Goal: Information Seeking & Learning: Understand process/instructions

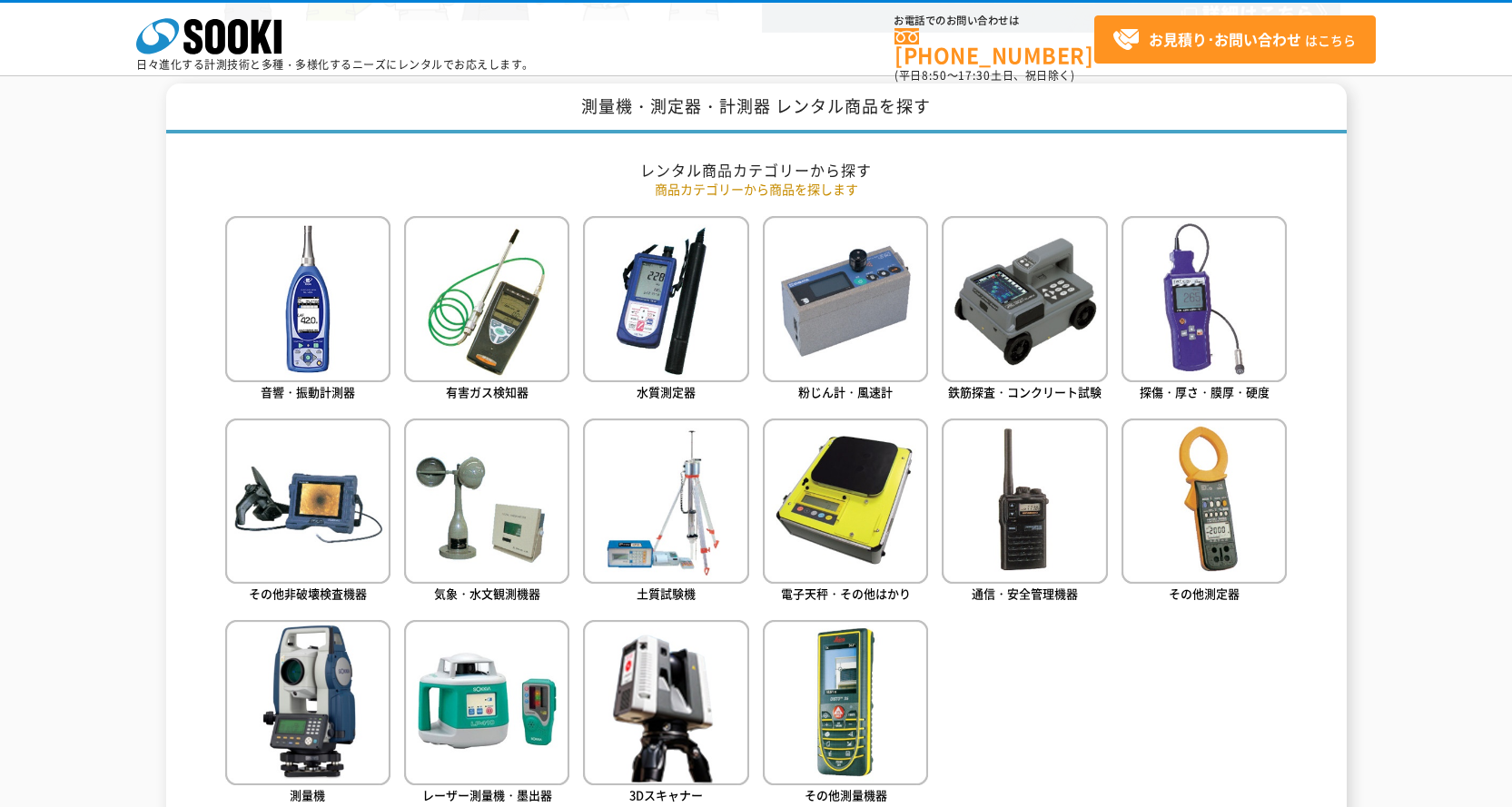
scroll to position [729, 0]
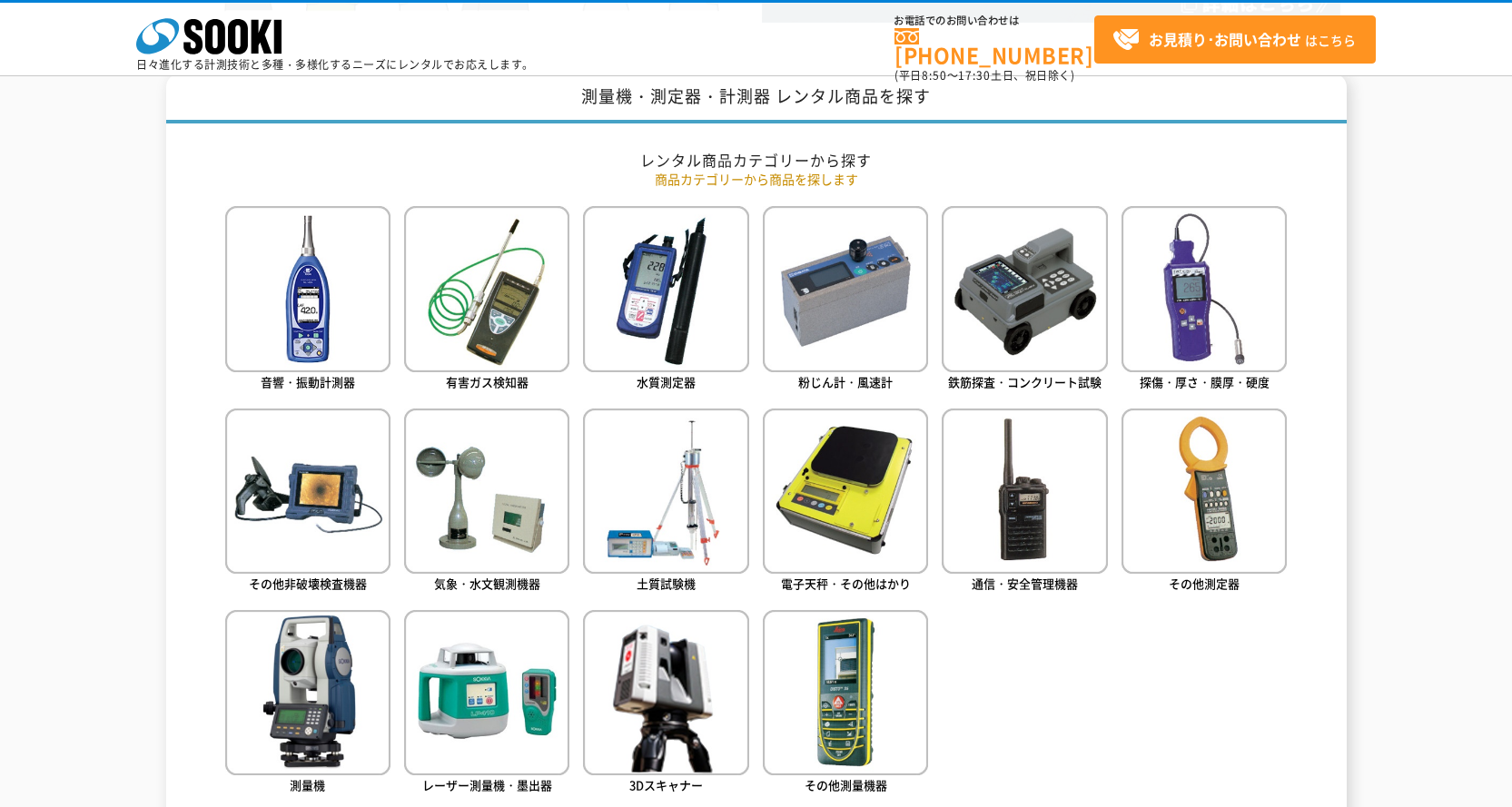
click at [530, 341] on img at bounding box center [486, 288] width 165 height 165
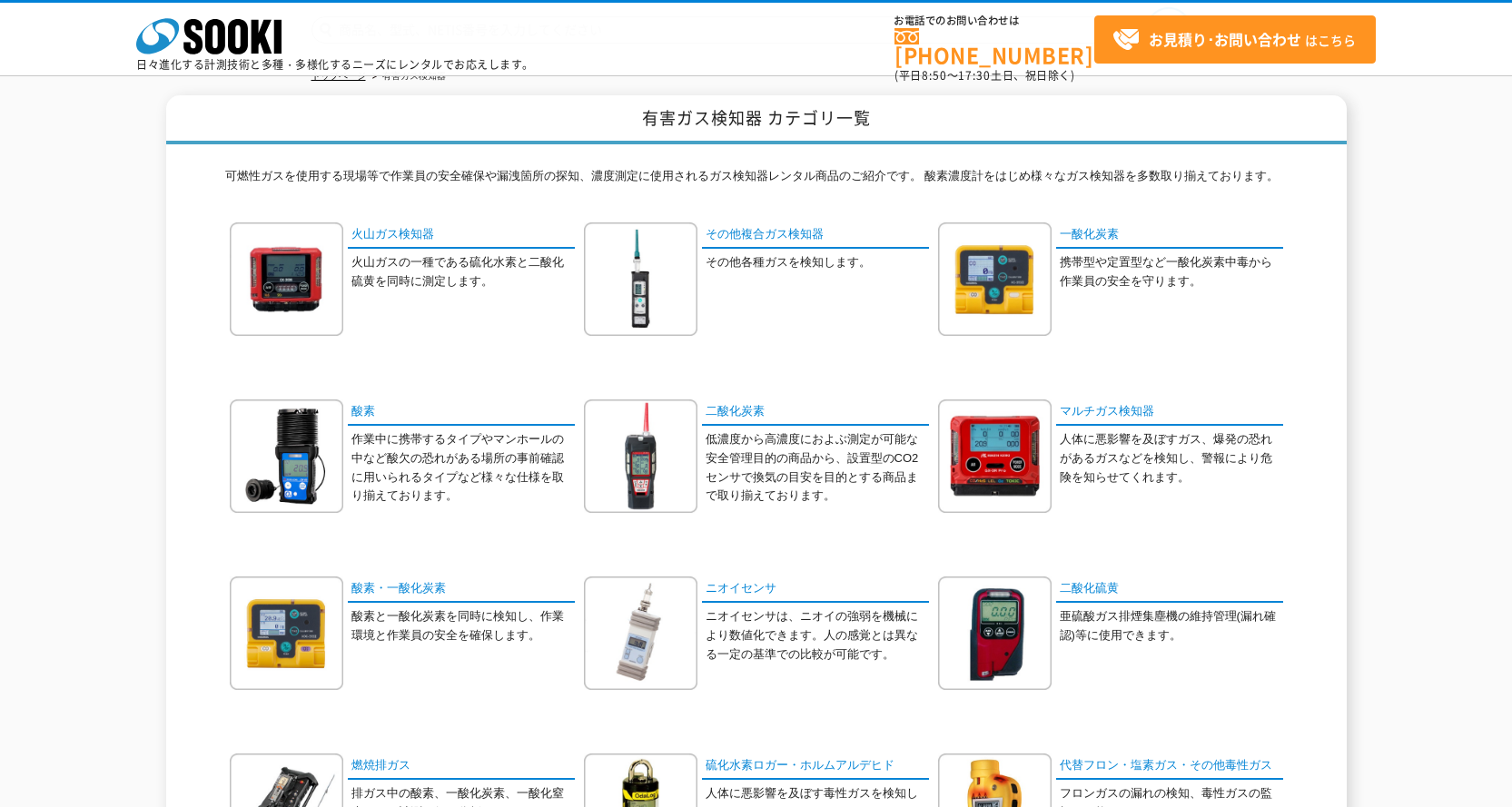
scroll to position [52, 0]
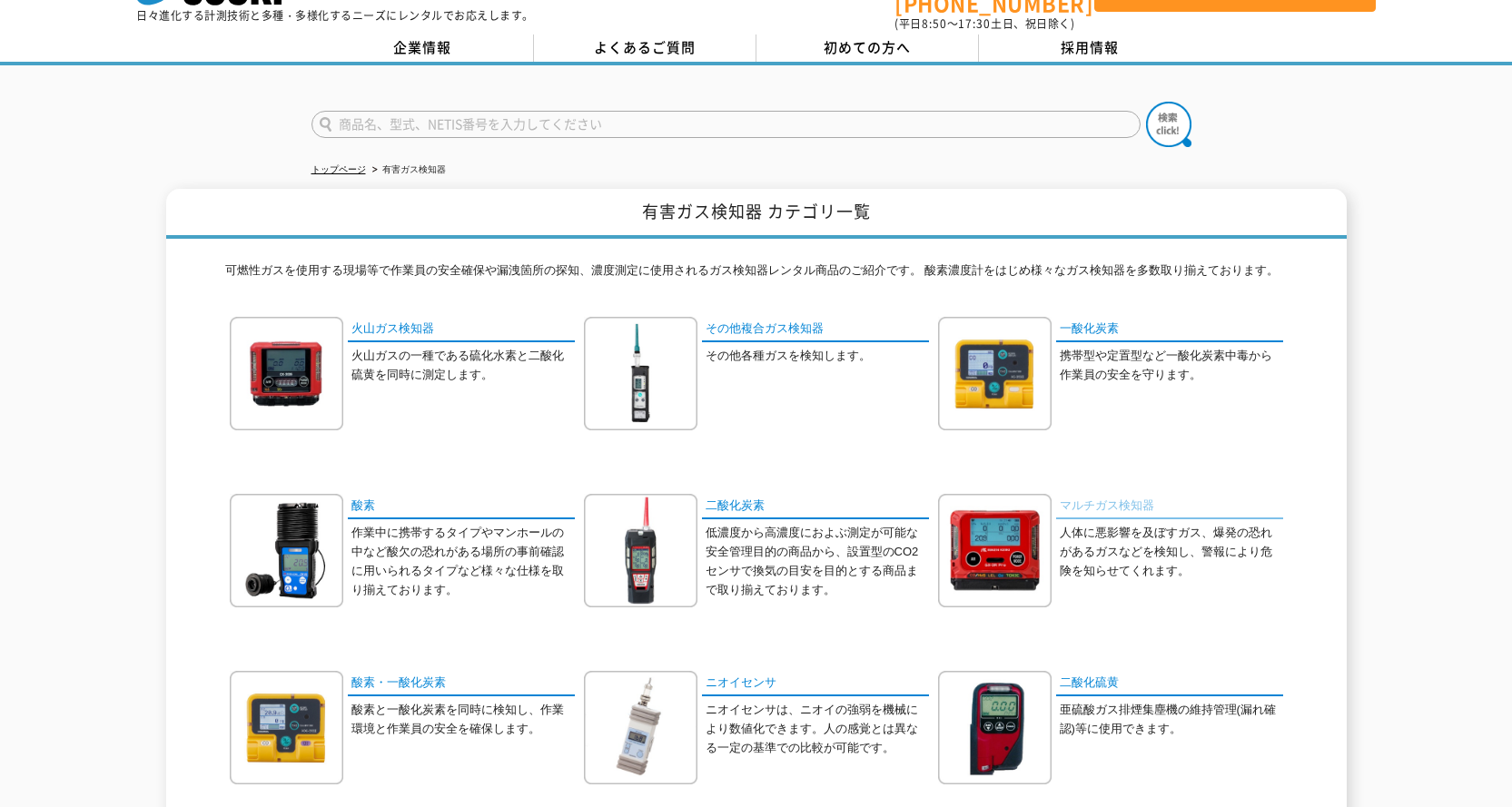
click at [1091, 499] on link "マルチガス検知器" at bounding box center [1169, 507] width 227 height 26
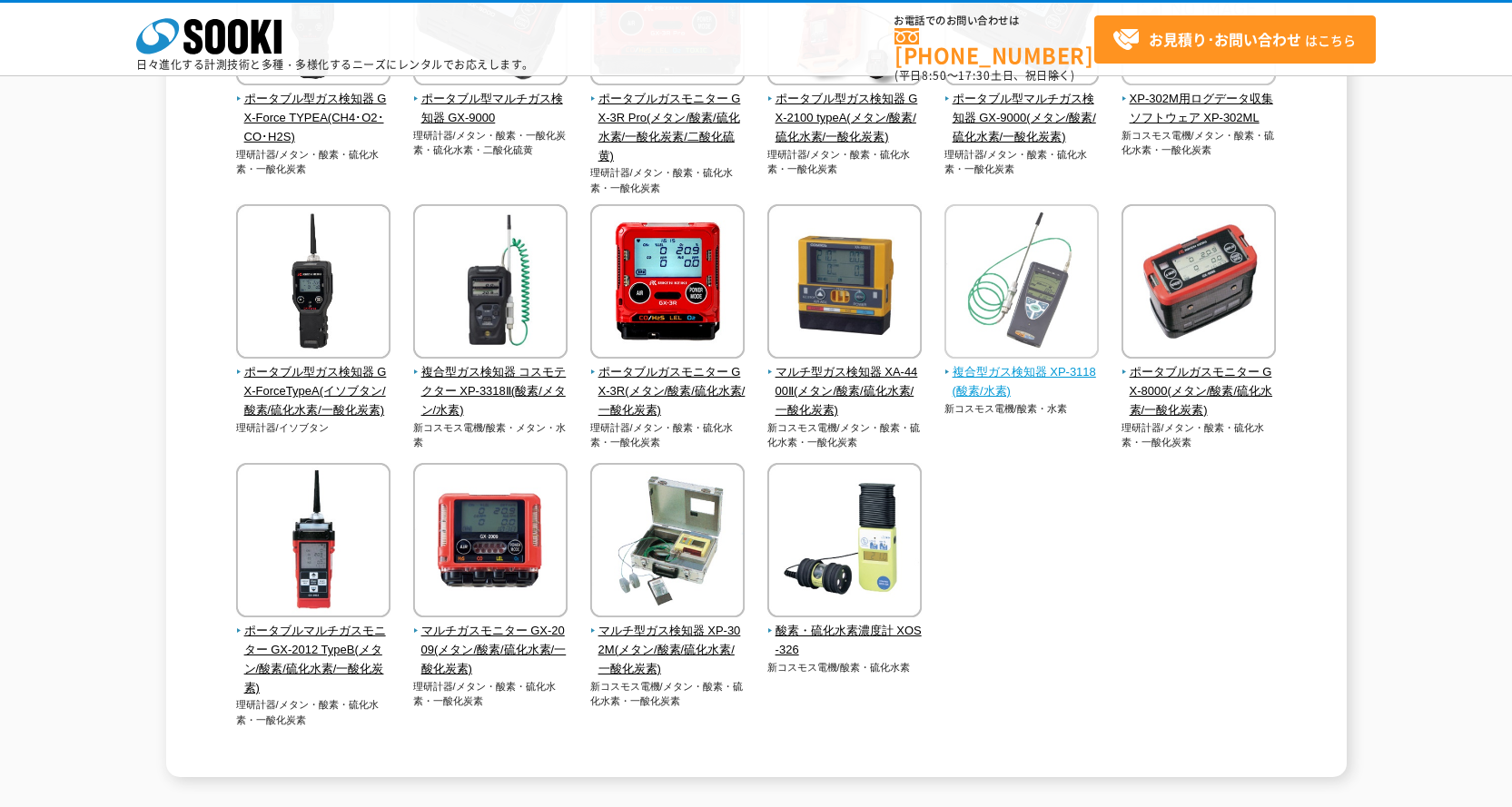
scroll to position [400, 0]
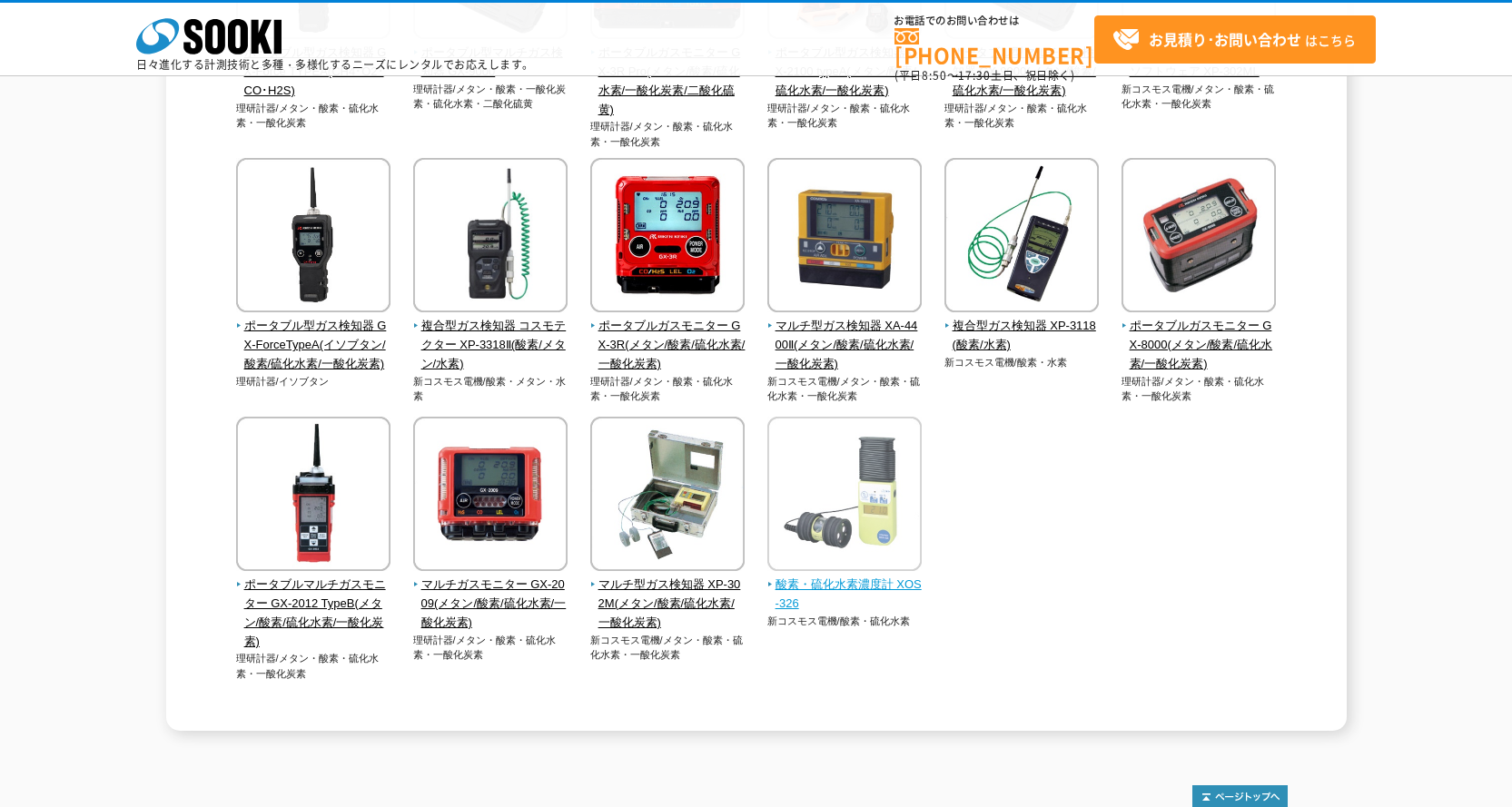
click at [870, 486] on img at bounding box center [845, 496] width 155 height 159
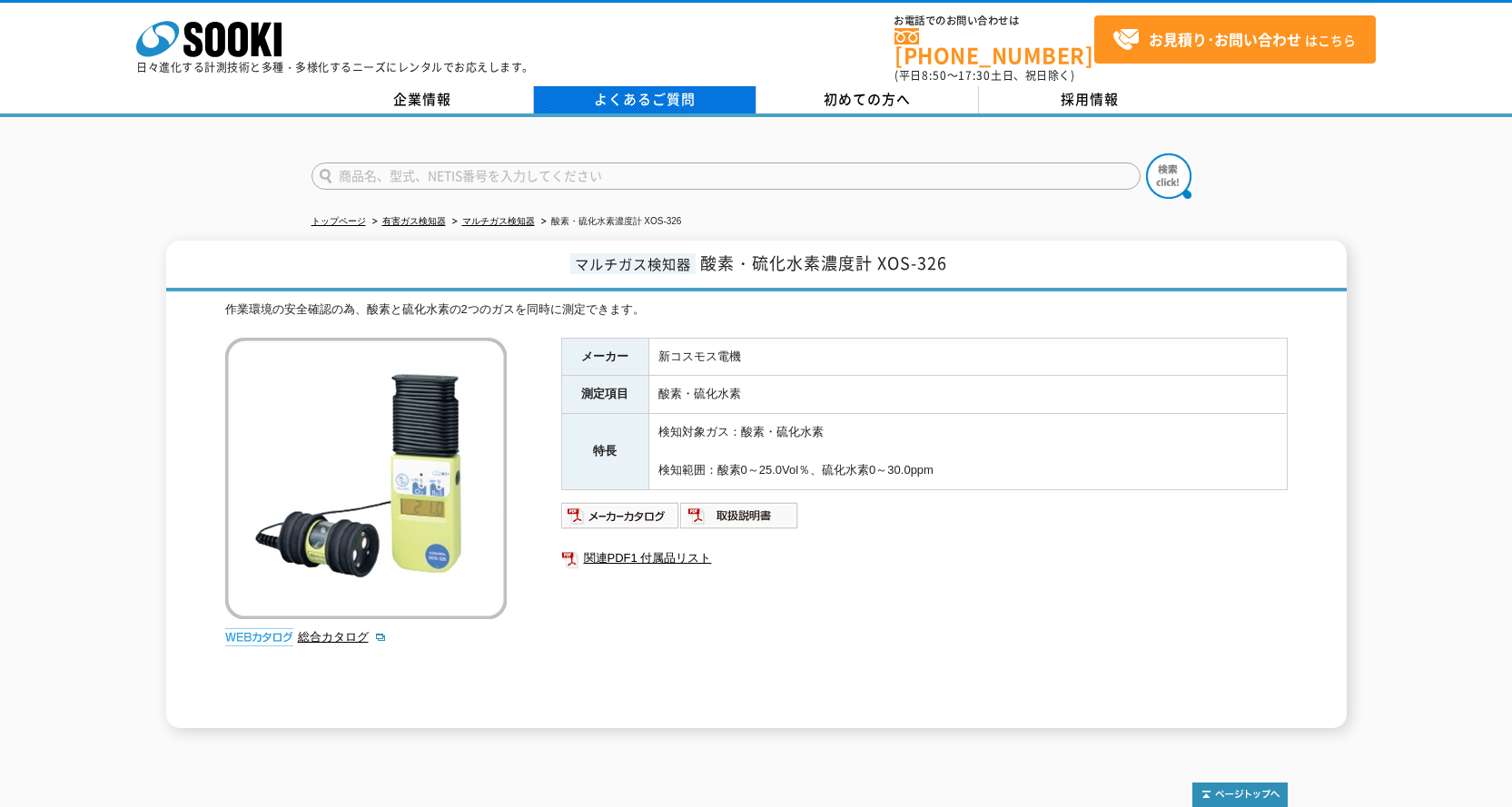
click at [660, 87] on link "よくあるご質問" at bounding box center [645, 100] width 222 height 27
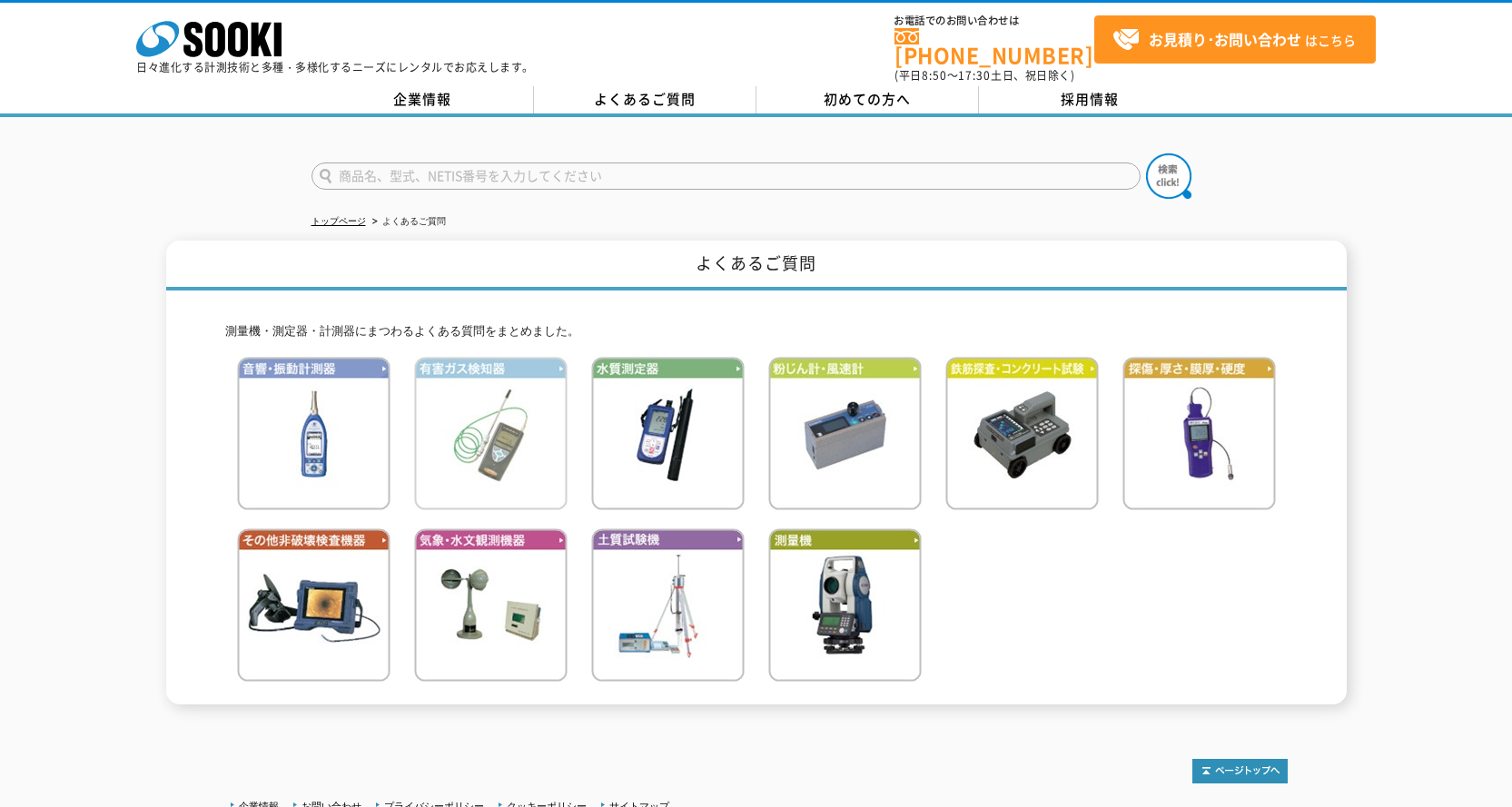
click at [460, 435] on img at bounding box center [490, 434] width 154 height 154
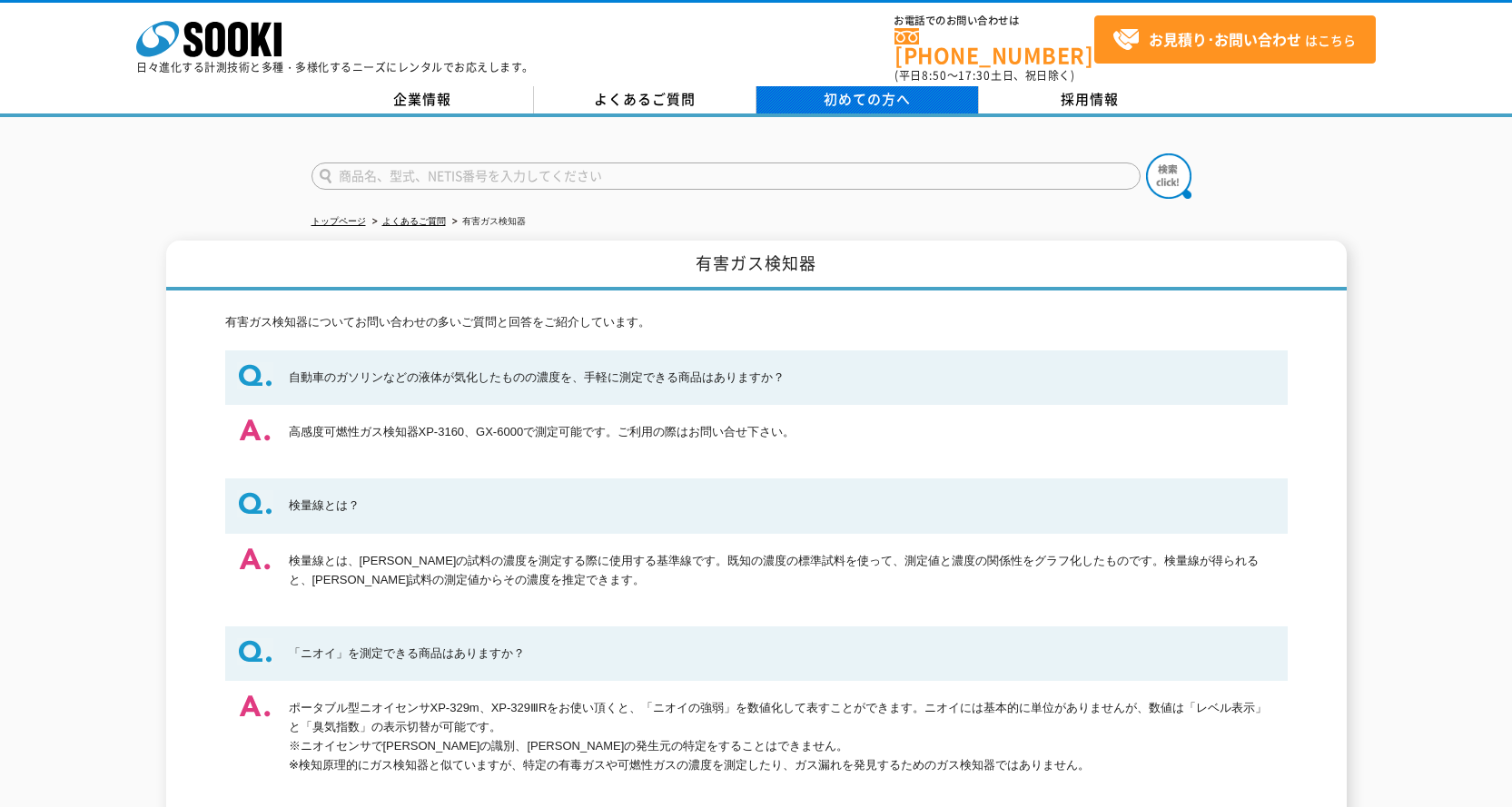
click at [849, 91] on span "初めての方へ" at bounding box center [867, 98] width 87 height 20
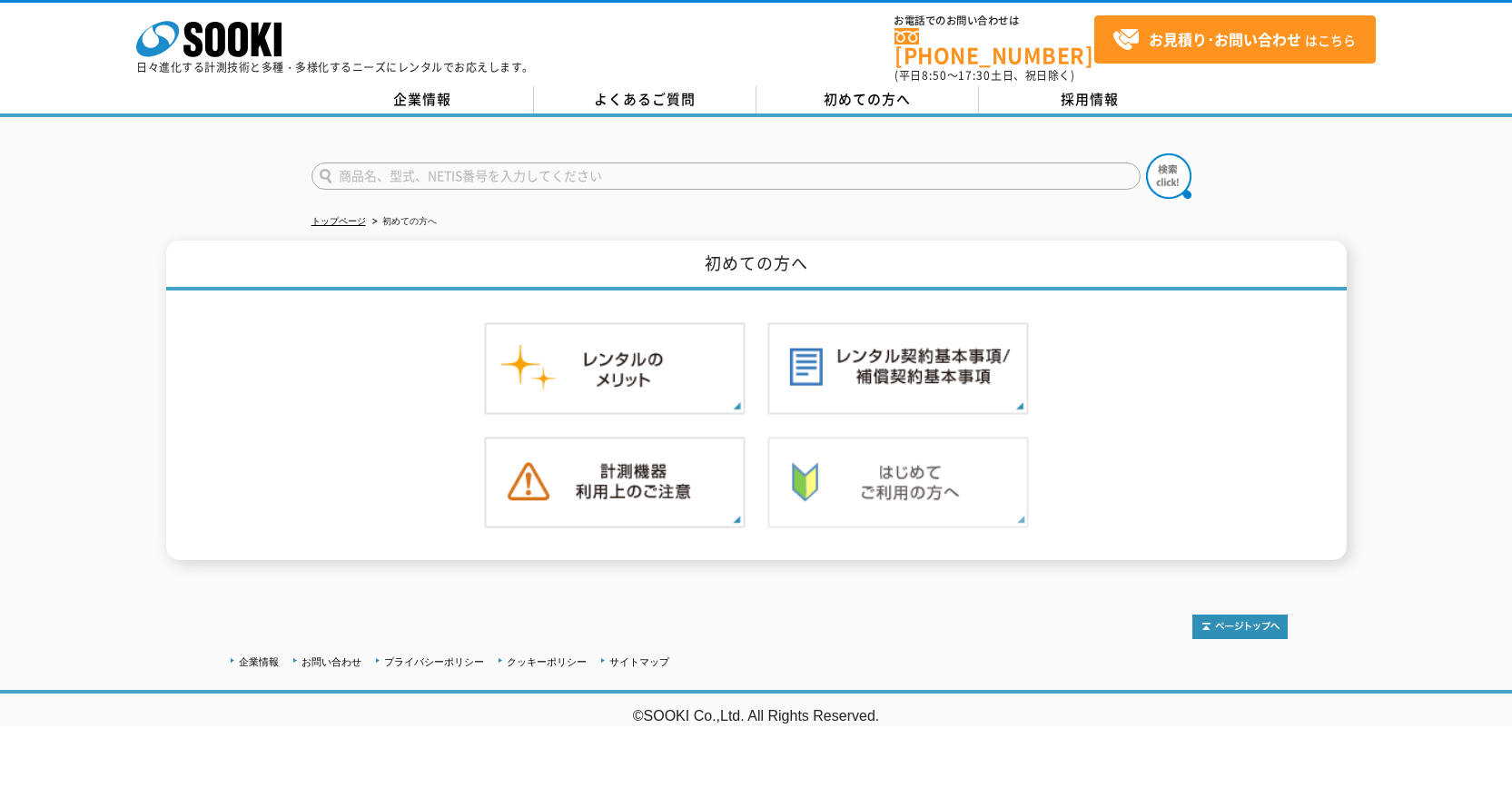
click at [855, 486] on img at bounding box center [897, 483] width 261 height 92
